Goal: Find specific page/section: Find specific page/section

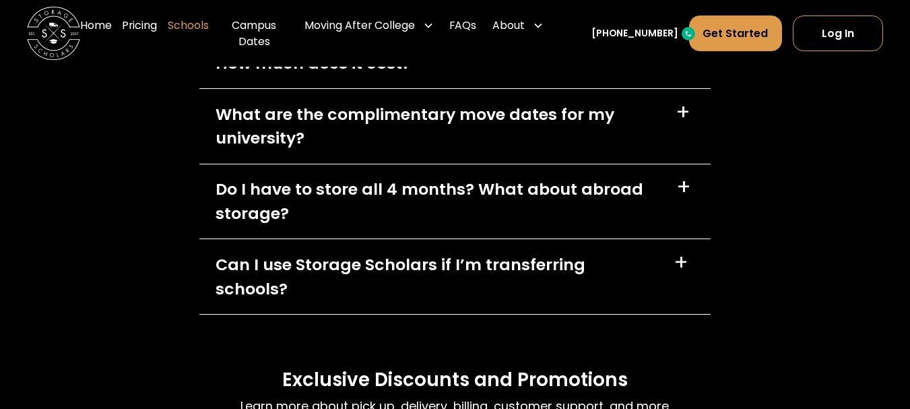
scroll to position [6820, 0]
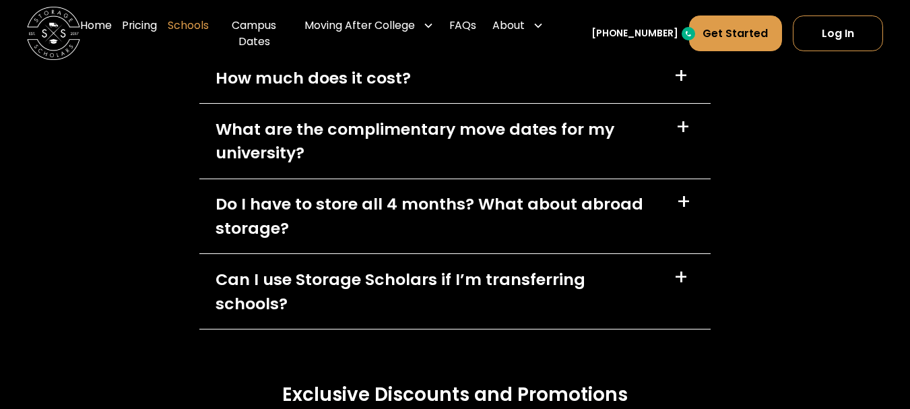
click at [199, 40] on link "Schools" at bounding box center [188, 33] width 41 height 53
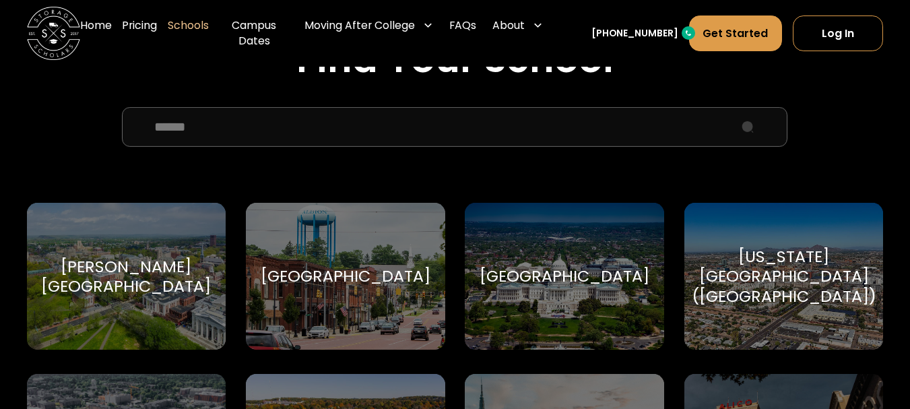
click at [228, 124] on input "School Select Form" at bounding box center [454, 123] width 665 height 40
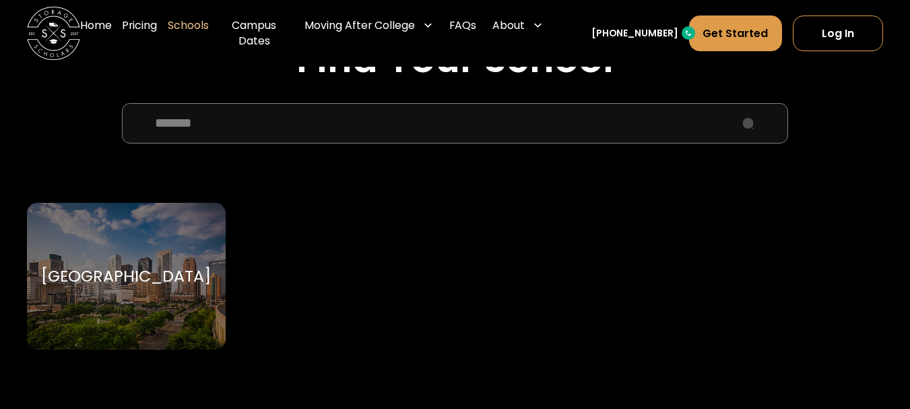
type input "*******"
click at [122, 285] on div "University of Houston" at bounding box center [126, 276] width 170 height 20
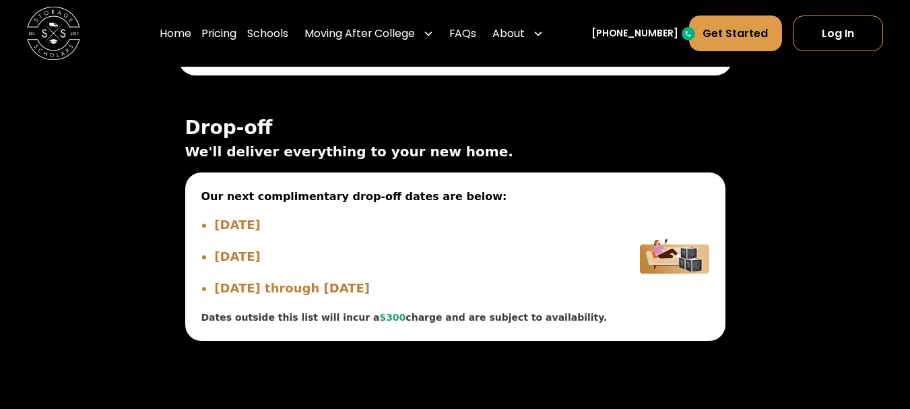
scroll to position [4646, 0]
